Goal: Task Accomplishment & Management: Use online tool/utility

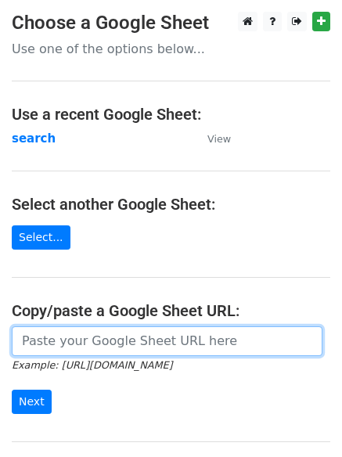
click at [59, 347] on input "url" at bounding box center [167, 341] width 310 height 30
click at [53, 345] on input "url" at bounding box center [167, 341] width 310 height 30
click at [87, 345] on input "url" at bounding box center [167, 341] width 310 height 30
type input "https://docs.google.com/spreadsheets/d/1shPDxz6VFA8jrAtHM3zRyBLnIKchFYLg4MMZYnU…"
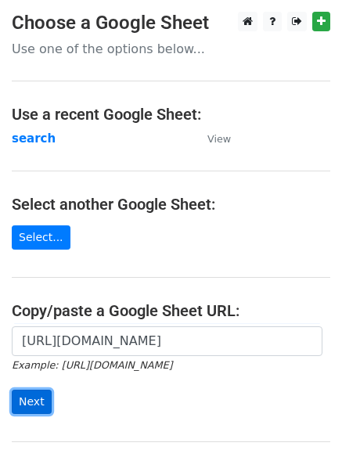
click at [25, 400] on input "Next" at bounding box center [32, 401] width 40 height 24
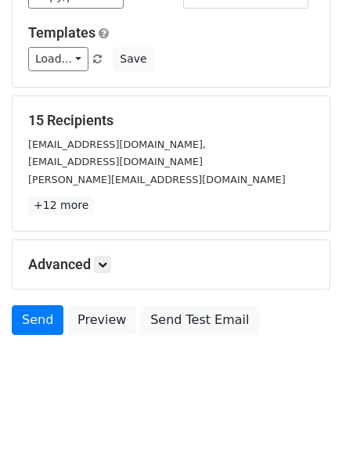
scroll to position [151, 0]
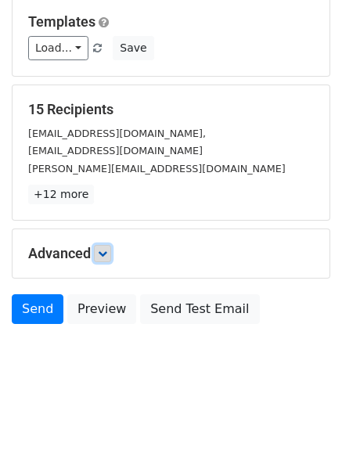
click at [107, 253] on icon at bounding box center [102, 253] width 9 height 9
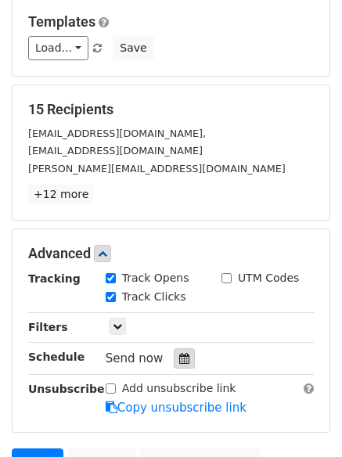
click at [179, 353] on icon at bounding box center [184, 358] width 10 height 11
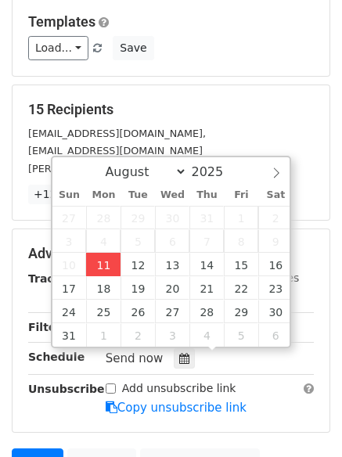
type input "2025-08-11 12:20"
type input "20"
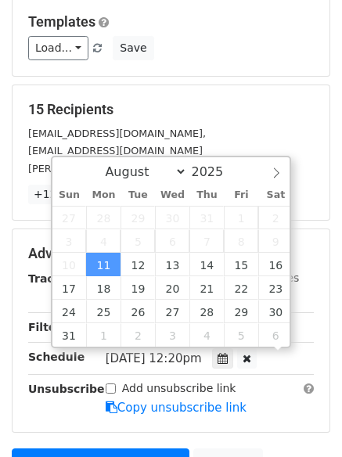
scroll to position [1, 0]
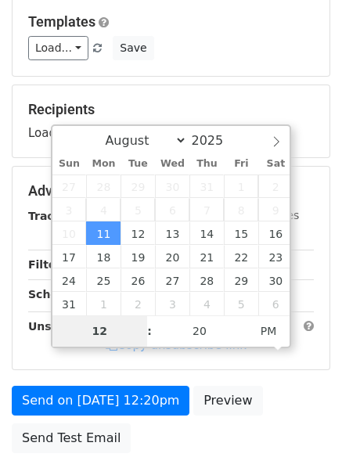
type input "4"
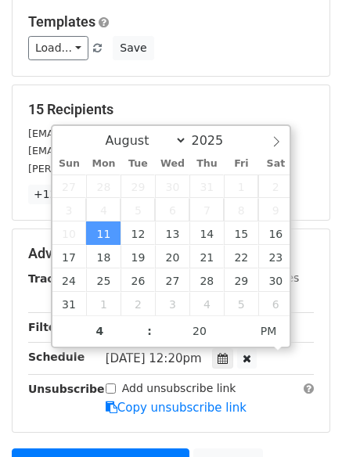
type input "2025-08-11 16:20"
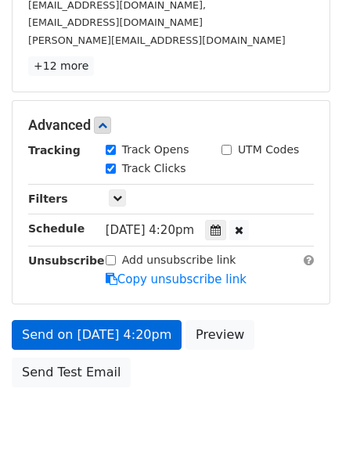
scroll to position [283, 0]
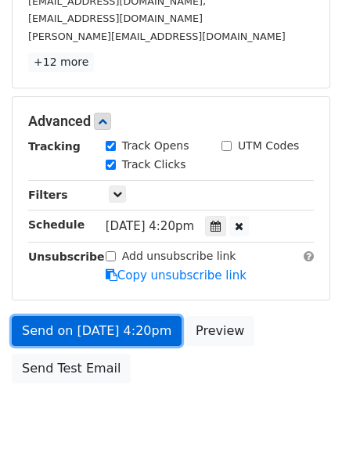
click at [70, 328] on link "Send on Aug 11 at 4:20pm" at bounding box center [97, 331] width 170 height 30
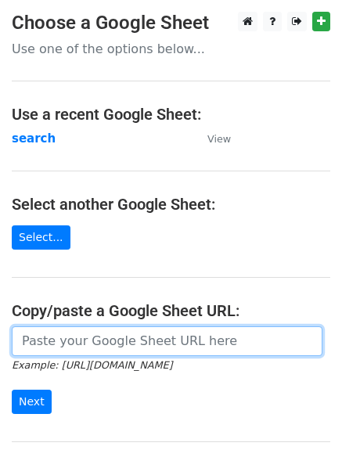
click at [74, 337] on input "url" at bounding box center [167, 341] width 310 height 30
type input "https://docs.google.com/spreadsheets/d/1shPDxz6VFA8jrAtHM3zRyBLnIKchFYLg4MMZYnU…"
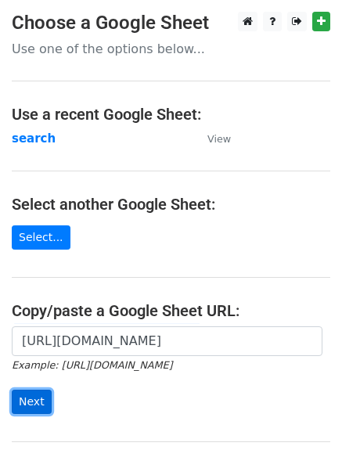
click at [33, 396] on input "Next" at bounding box center [32, 401] width 40 height 24
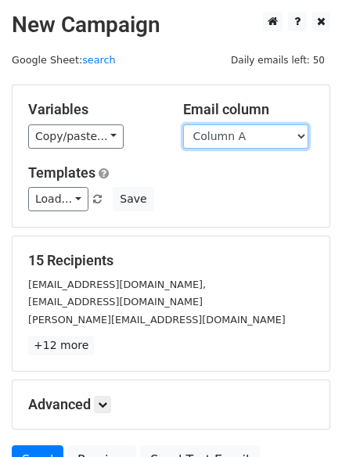
click at [303, 134] on select "Column A Column B Column C Column D" at bounding box center [245, 136] width 125 height 24
select select "Column B"
click at [183, 124] on select "Column A Column B Column C Column D" at bounding box center [245, 136] width 125 height 24
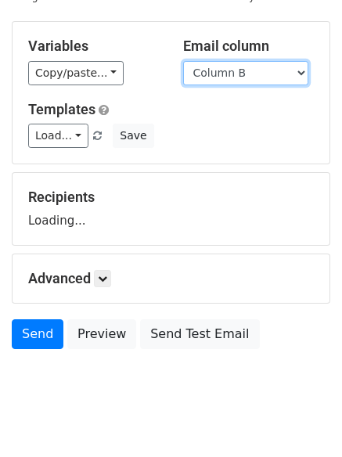
scroll to position [88, 0]
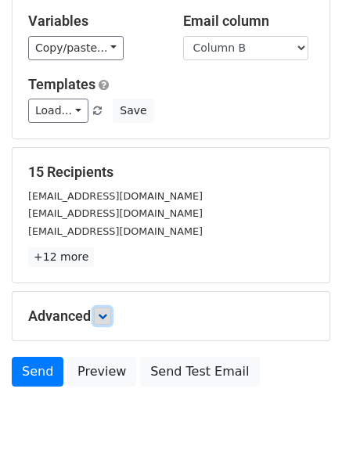
click at [107, 317] on icon at bounding box center [102, 315] width 9 height 9
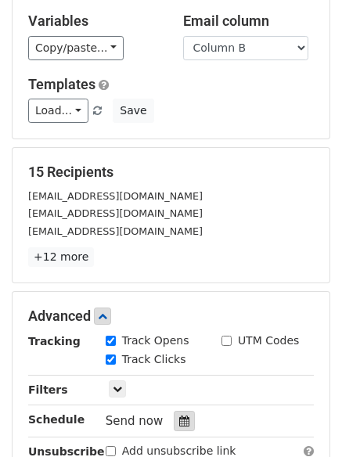
click at [179, 422] on icon at bounding box center [184, 420] width 10 height 11
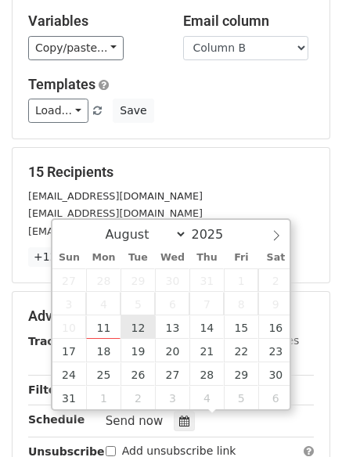
type input "2025-08-12 12:00"
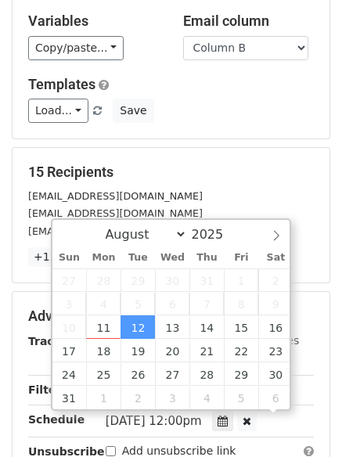
scroll to position [1, 0]
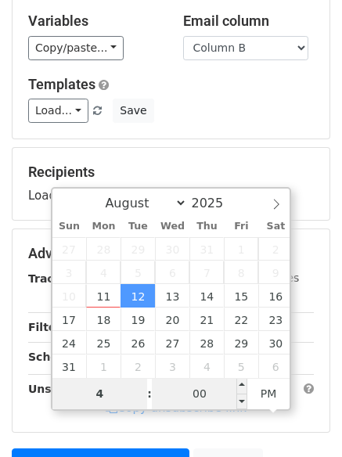
type input "4"
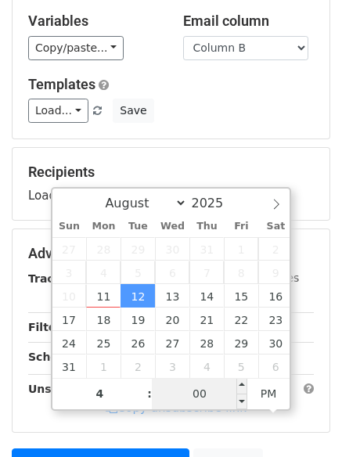
type input "2025-08-12 16:00"
type input "04"
click at [199, 400] on input "00" at bounding box center [199, 393] width 95 height 31
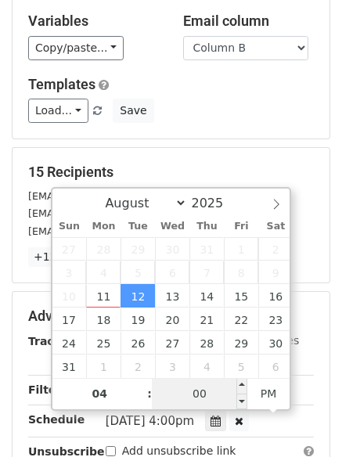
type input "5"
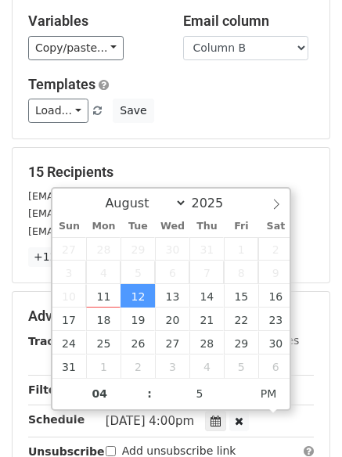
type input "2025-08-12 16:05"
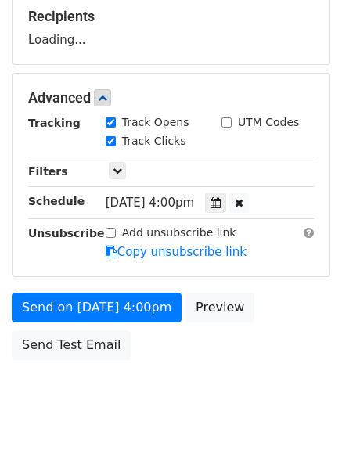
scroll to position [279, 0]
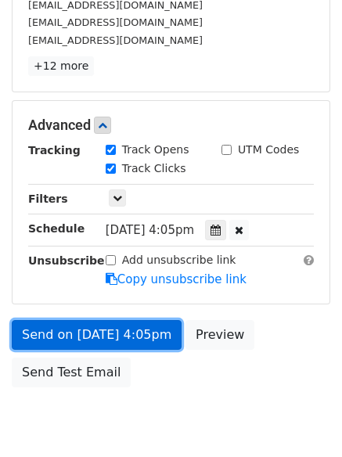
click at [79, 333] on link "Send on Aug 12 at 4:05pm" at bounding box center [97, 335] width 170 height 30
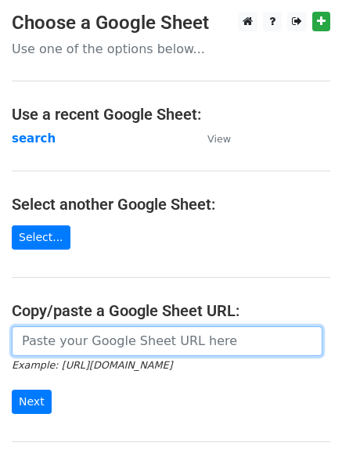
click at [94, 343] on input "url" at bounding box center [167, 341] width 310 height 30
type input "https://docs.google.com/spreadsheets/d/1shPDxz6VFA8jrAtHM3zRyBLnIKchFYLg4MMZYnU…"
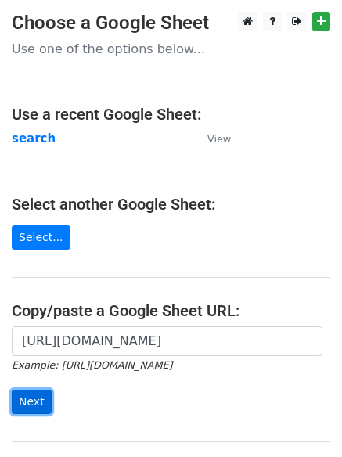
click at [28, 401] on input "Next" at bounding box center [32, 401] width 40 height 24
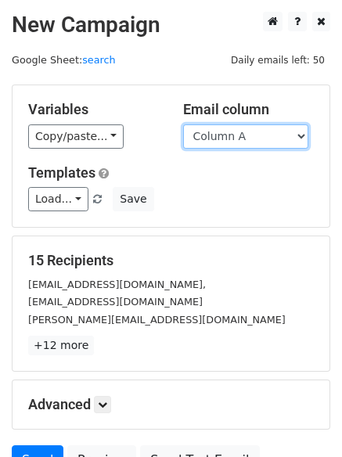
click at [299, 138] on select "Column A Column B Column C Column D" at bounding box center [245, 136] width 125 height 24
select select "Column C"
click at [183, 124] on select "Column A Column B Column C Column D" at bounding box center [245, 136] width 125 height 24
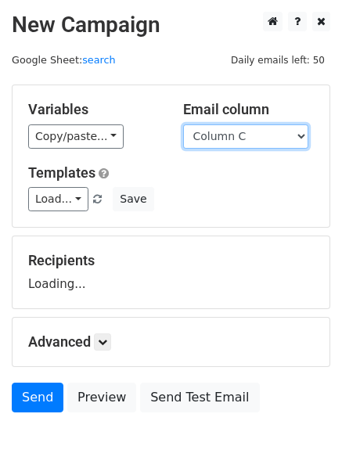
scroll to position [88, 0]
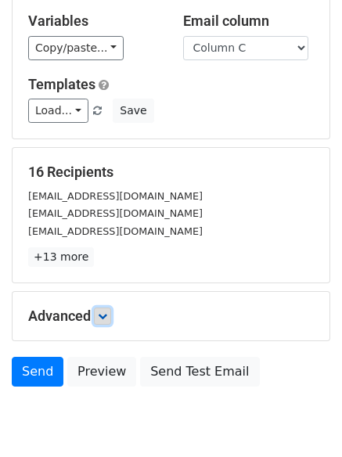
click at [106, 310] on link at bounding box center [102, 315] width 17 height 17
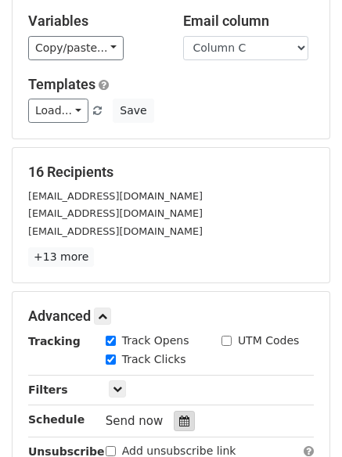
click at [181, 414] on div at bounding box center [184, 420] width 21 height 20
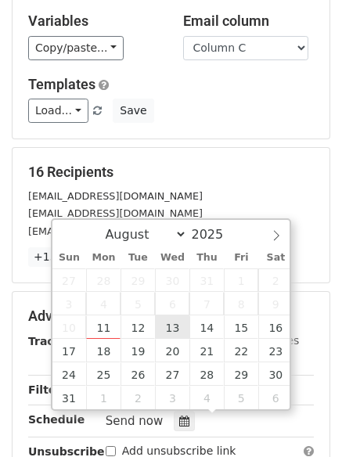
type input "2025-08-13 12:00"
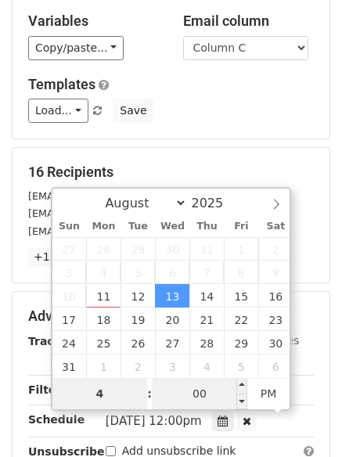
type input "4"
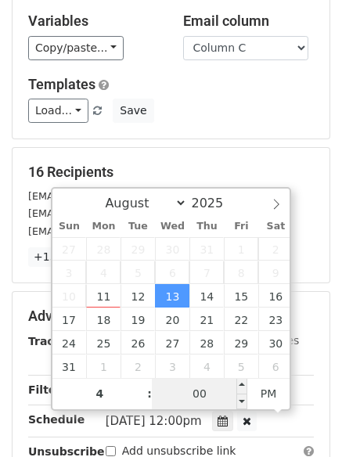
type input "2025-08-13 16:00"
type input "04"
click at [198, 389] on input "00" at bounding box center [199, 393] width 95 height 31
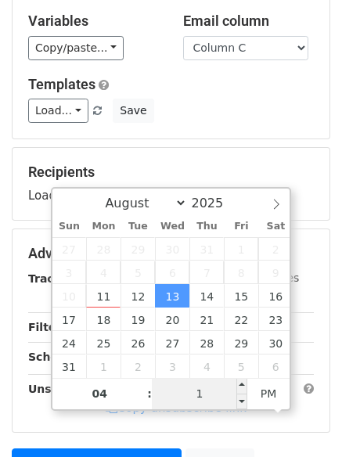
type input "10"
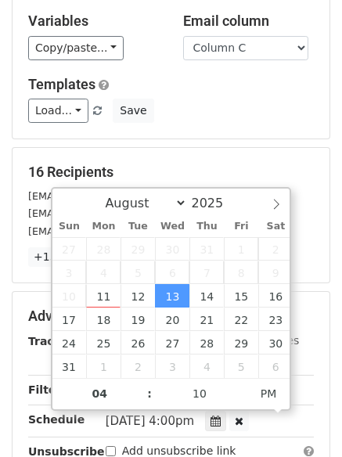
type input "2025-08-13 16:10"
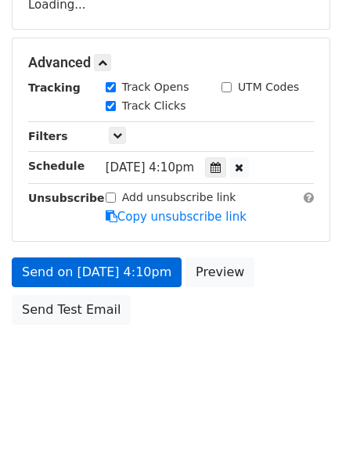
scroll to position [320, 0]
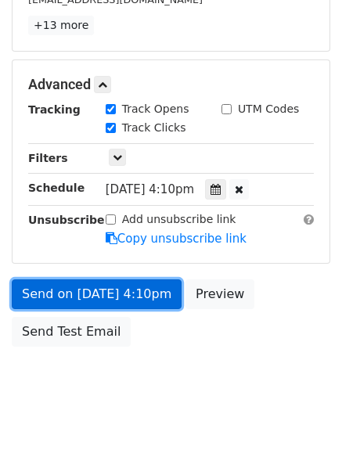
click at [94, 290] on link "Send on Aug 13 at 4:10pm" at bounding box center [97, 294] width 170 height 30
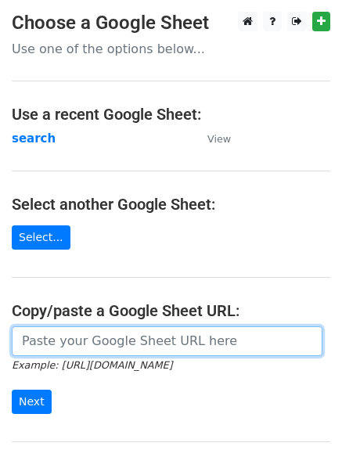
click at [63, 342] on input "url" at bounding box center [167, 341] width 310 height 30
type input "[URL][DOMAIN_NAME]"
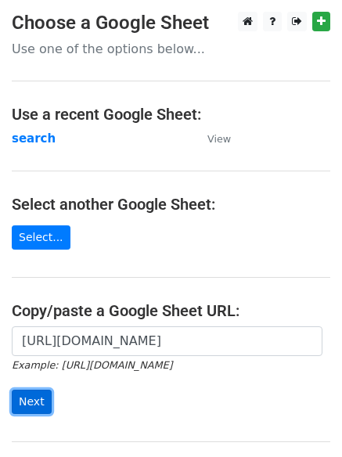
click at [24, 403] on input "Next" at bounding box center [32, 401] width 40 height 24
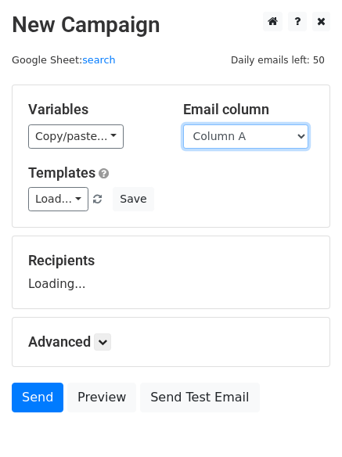
drag, startPoint x: 301, startPoint y: 134, endPoint x: 291, endPoint y: 134, distance: 10.2
click at [301, 134] on select "Column A Column B Column C Column D" at bounding box center [245, 136] width 125 height 24
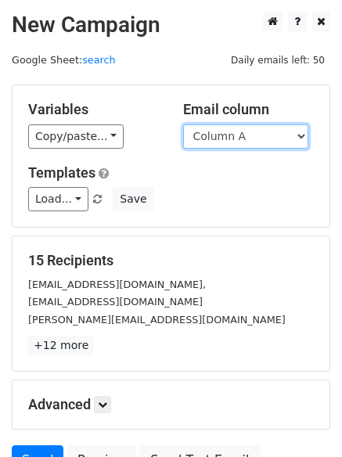
drag, startPoint x: 296, startPoint y: 134, endPoint x: 296, endPoint y: 147, distance: 13.3
click at [296, 134] on select "Column A Column B Column C Column D" at bounding box center [245, 136] width 125 height 24
select select "Column D"
click at [183, 124] on select "Column A Column B Column C Column D" at bounding box center [245, 136] width 125 height 24
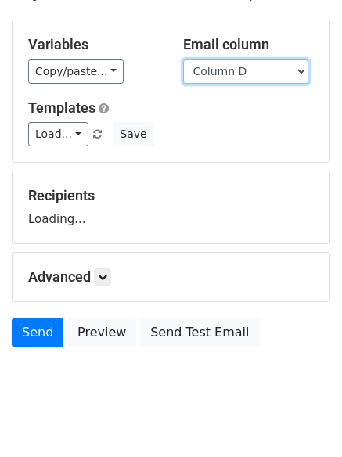
scroll to position [88, 0]
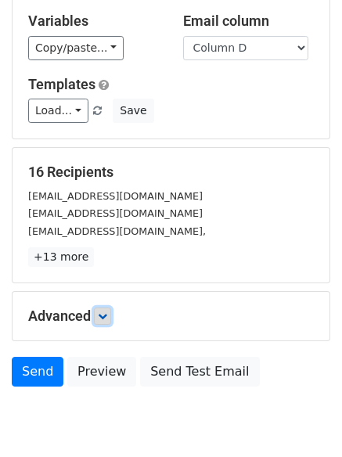
click at [103, 314] on icon at bounding box center [102, 315] width 9 height 9
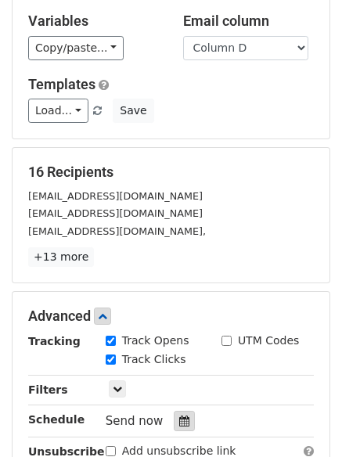
click at [179, 423] on icon at bounding box center [184, 420] width 10 height 11
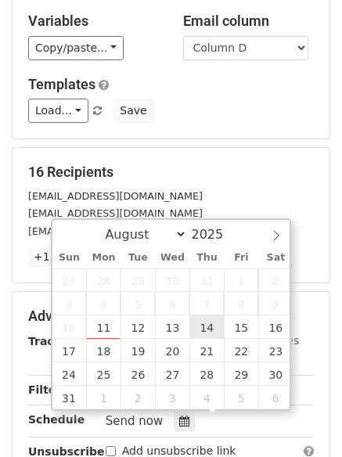
type input "[DATE] 12:00"
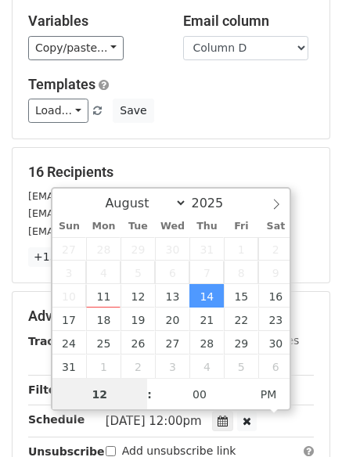
scroll to position [1, 0]
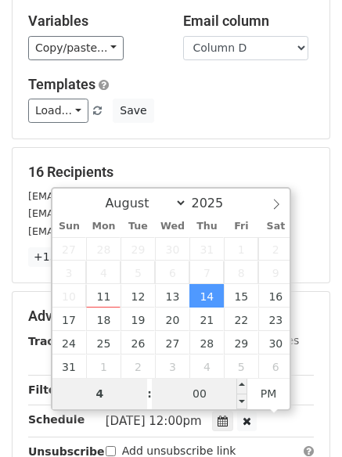
type input "4"
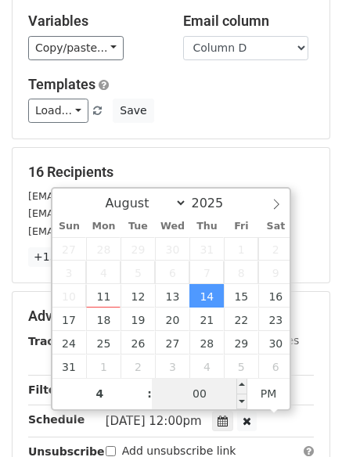
type input "[DATE] 16:00"
type input "04"
click at [206, 396] on input "00" at bounding box center [199, 393] width 95 height 31
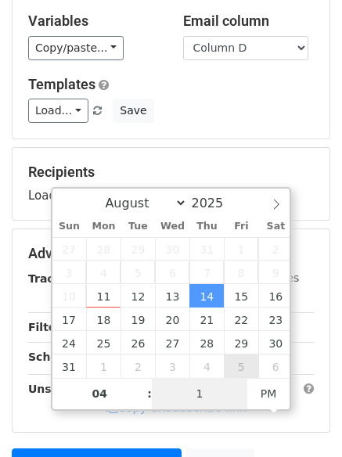
type input "15"
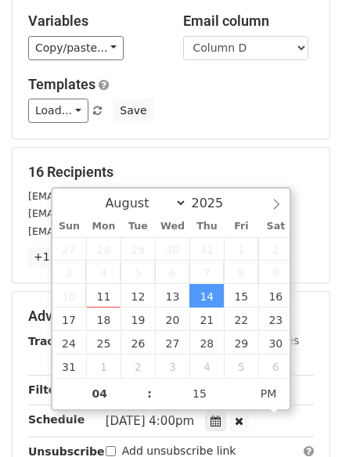
type input "[DATE] 16:15"
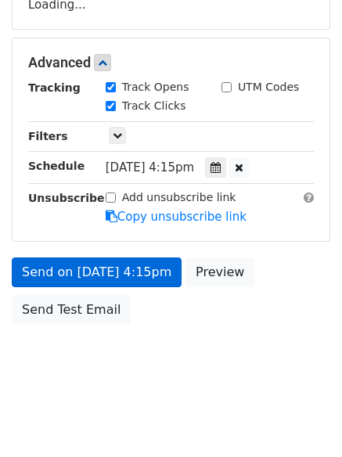
scroll to position [335, 0]
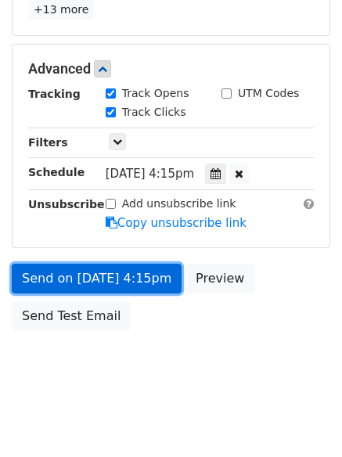
click at [62, 275] on link "Send on [DATE] 4:15pm" at bounding box center [97, 278] width 170 height 30
